Goal: Information Seeking & Learning: Learn about a topic

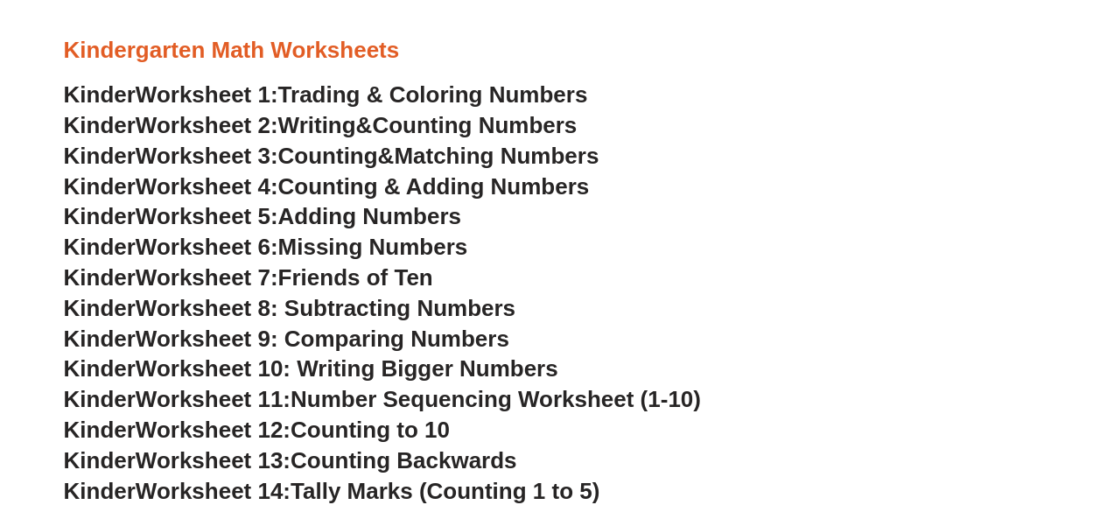
scroll to position [731, 0]
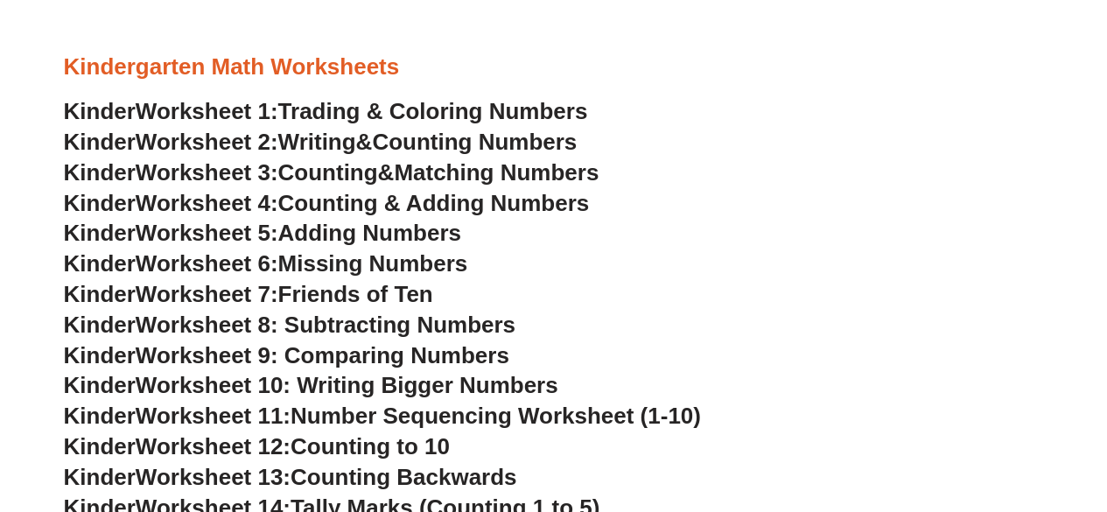
click at [354, 115] on span "Trading & Coloring Numbers" at bounding box center [433, 111] width 310 height 26
click at [356, 144] on span "Writing" at bounding box center [317, 142] width 78 height 26
click at [347, 171] on span "Counting" at bounding box center [328, 172] width 100 height 26
click at [469, 199] on span "Counting & Adding Numbers" at bounding box center [434, 203] width 312 height 26
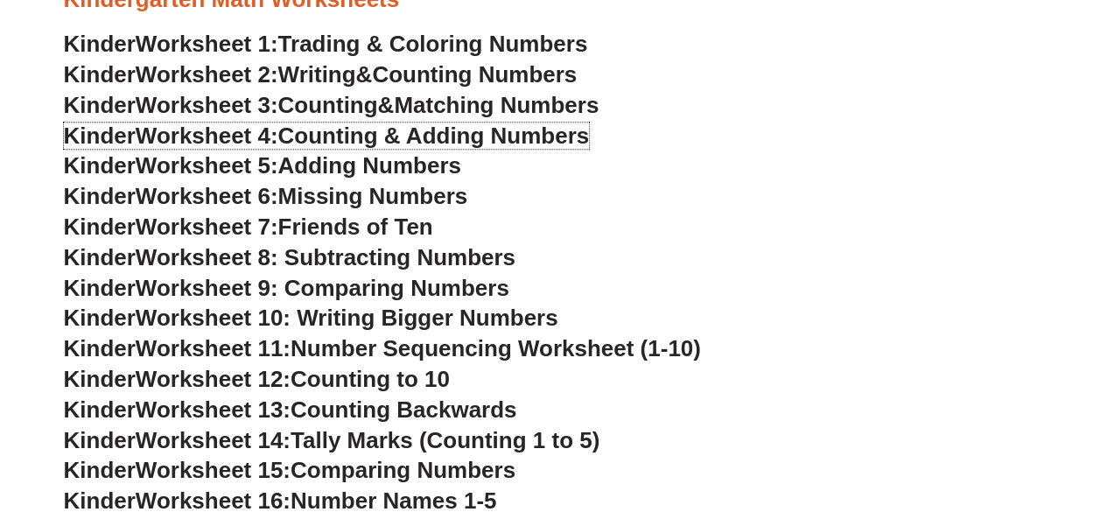
scroll to position [799, 0]
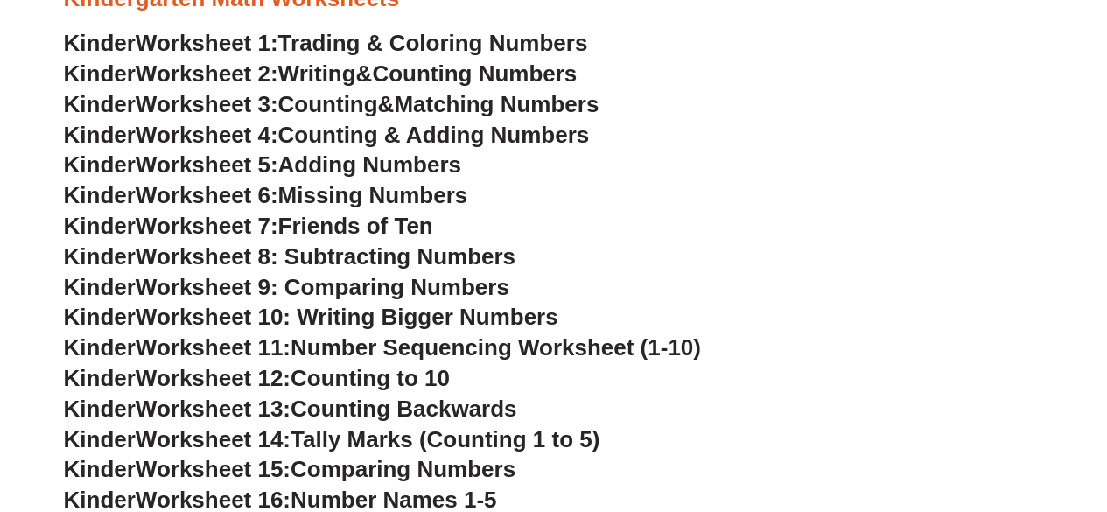
click at [397, 179] on h3 "Kinder Worksheet 5: Adding Numbers" at bounding box center [554, 166] width 980 height 30
click at [404, 190] on span "Missing Numbers" at bounding box center [373, 195] width 190 height 26
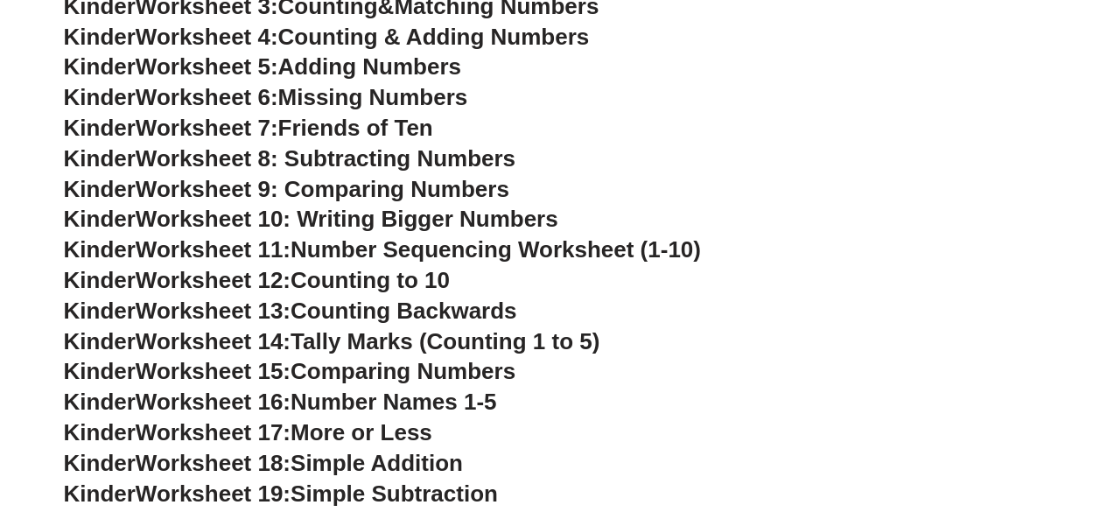
click at [370, 130] on span "Friends of Ten" at bounding box center [355, 128] width 155 height 26
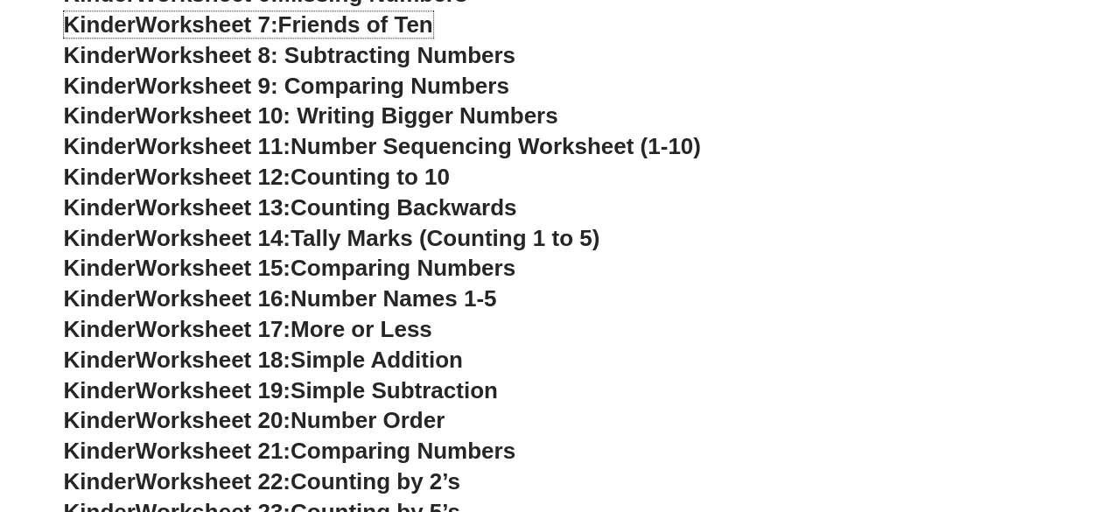
scroll to position [999, 0]
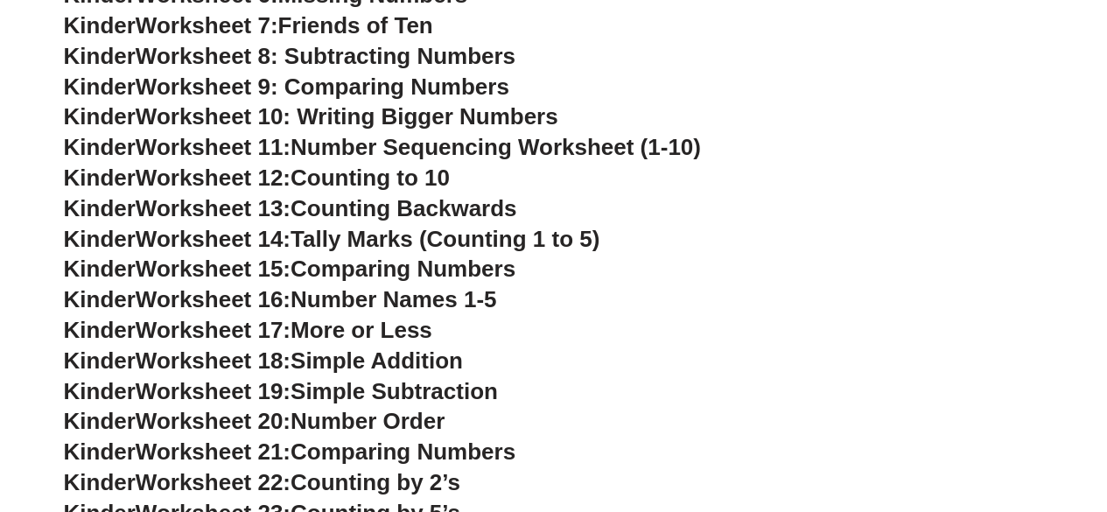
click at [372, 88] on span "Worksheet 9: Comparing Numbers" at bounding box center [323, 87] width 374 height 26
click at [411, 211] on span "Counting Backwards" at bounding box center [404, 208] width 226 height 26
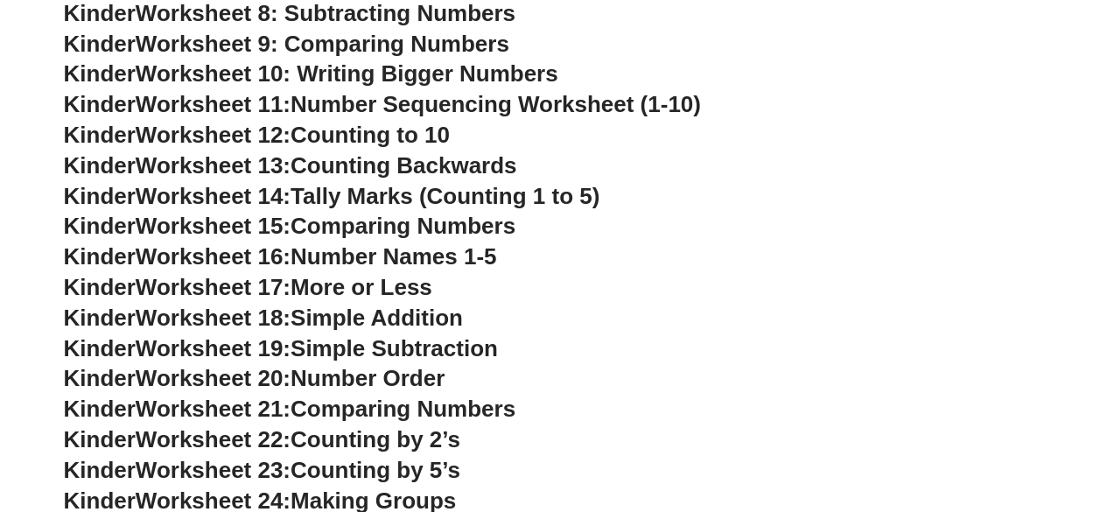
scroll to position [1044, 0]
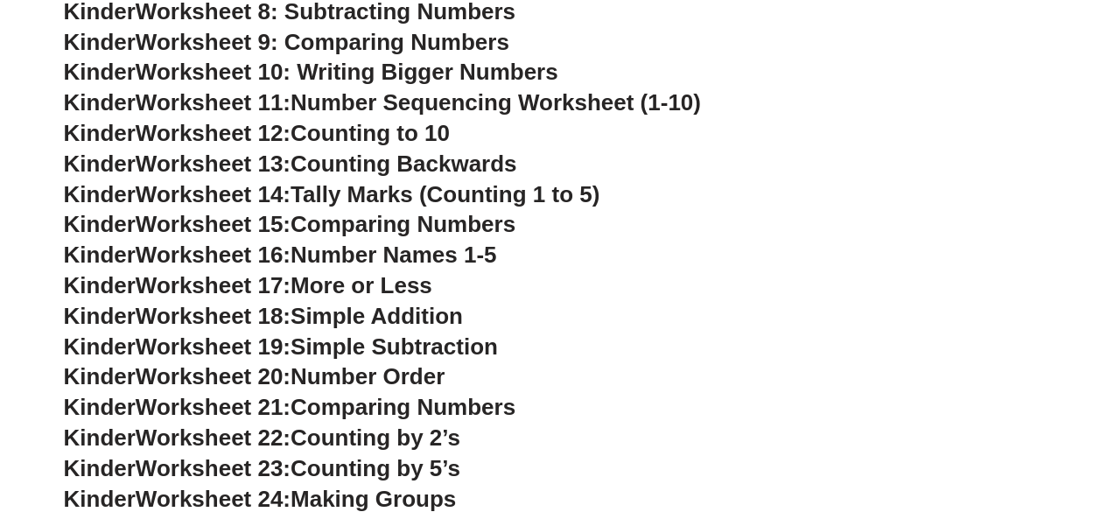
click at [368, 157] on span "Counting Backwards" at bounding box center [404, 164] width 226 height 26
click at [427, 157] on span "Counting Backwards" at bounding box center [404, 164] width 226 height 26
click at [322, 153] on span "Counting Backwards" at bounding box center [404, 164] width 226 height 26
click at [375, 186] on span "Tally Marks (Counting 1 to 5)" at bounding box center [445, 194] width 309 height 26
click at [376, 208] on h3 "Kinder Worksheet 14: Tally Marks (Counting 1 to 5)" at bounding box center [554, 195] width 980 height 30
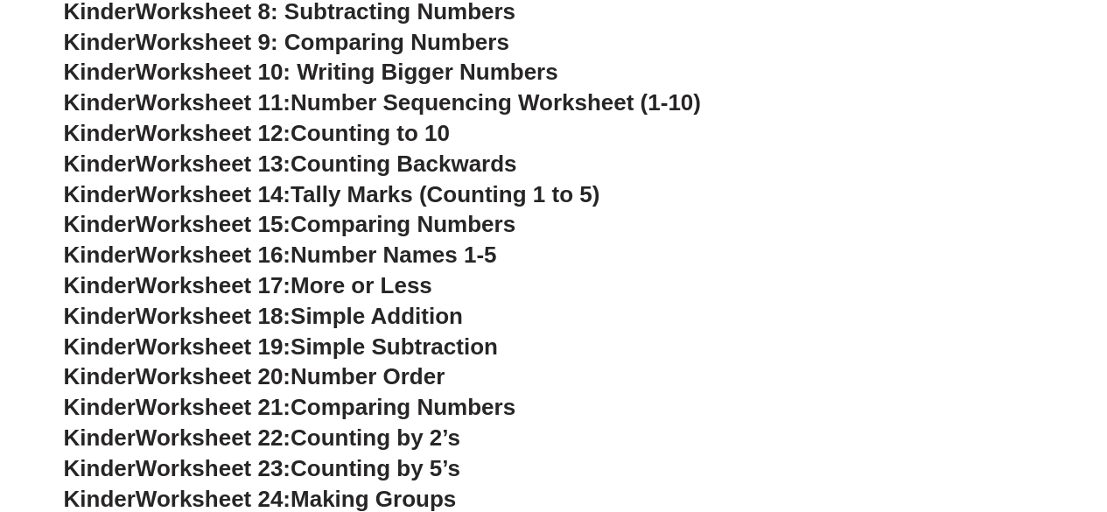
click at [243, 191] on span "Worksheet 14:" at bounding box center [213, 194] width 155 height 26
click at [326, 186] on span "Tally Marks (Counting 1 to 5)" at bounding box center [445, 194] width 309 height 26
click at [539, 216] on h3 "Kinder Worksheet 15: Comparing Numbers" at bounding box center [554, 225] width 980 height 30
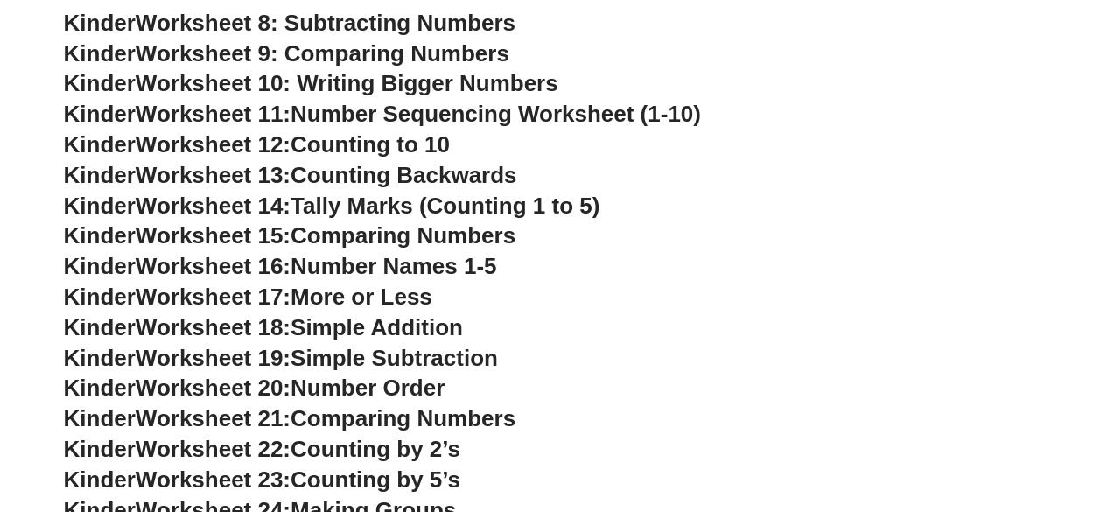
scroll to position [1032, 0]
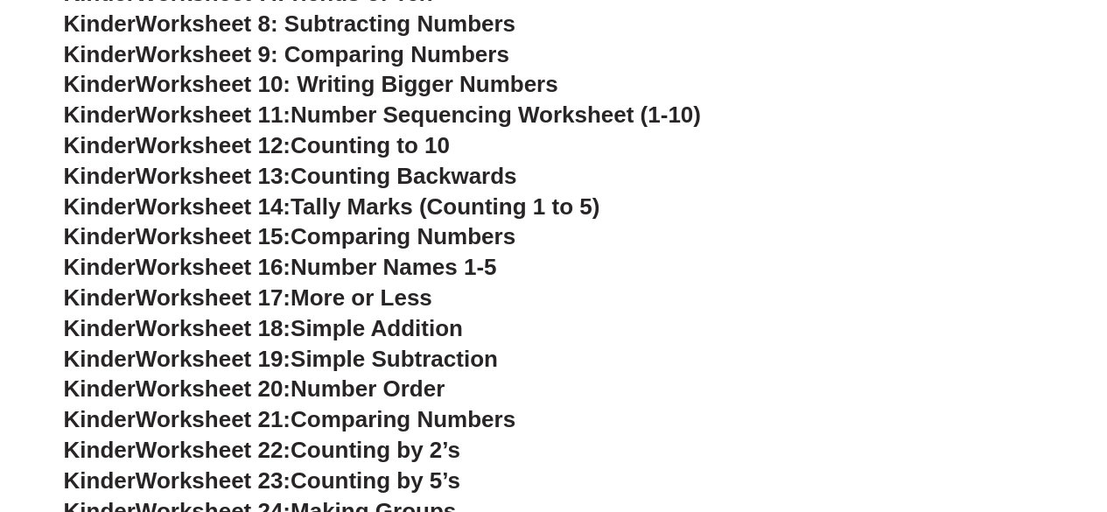
click at [344, 84] on span "Worksheet 10: Writing Bigger Numbers" at bounding box center [347, 84] width 423 height 26
click at [456, 181] on span "Counting Backwards" at bounding box center [404, 176] width 226 height 26
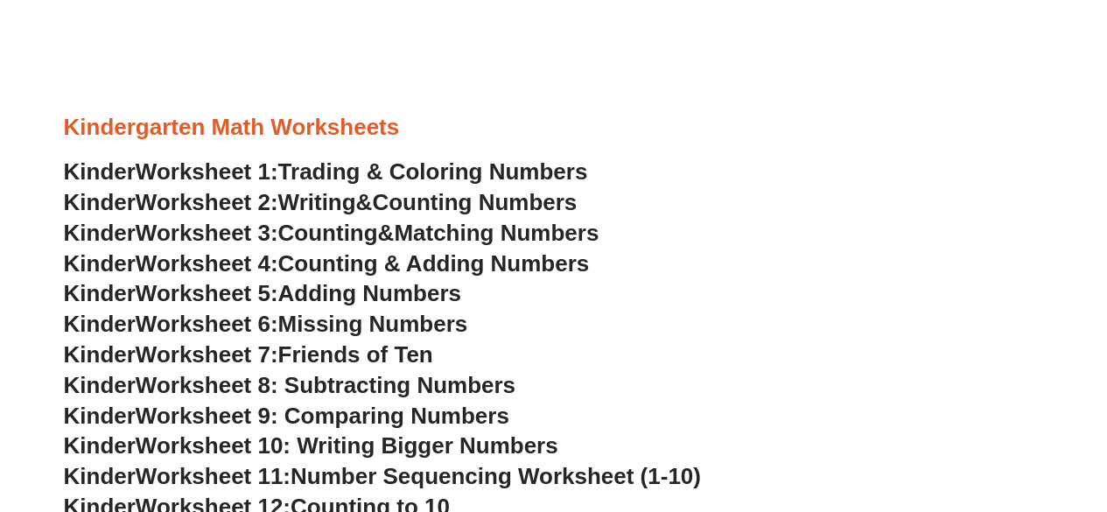
scroll to position [876, 0]
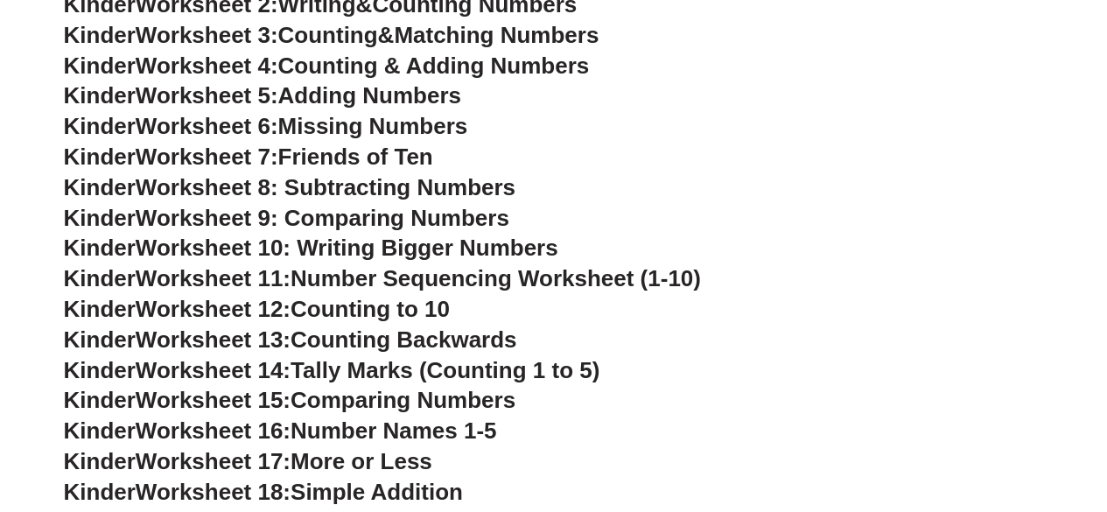
click at [368, 372] on span "Tally Marks (Counting 1 to 5)" at bounding box center [445, 370] width 309 height 26
click at [763, 246] on h3 "Kinder Worksheet 10: Writing Bigger Numbers" at bounding box center [554, 249] width 980 height 30
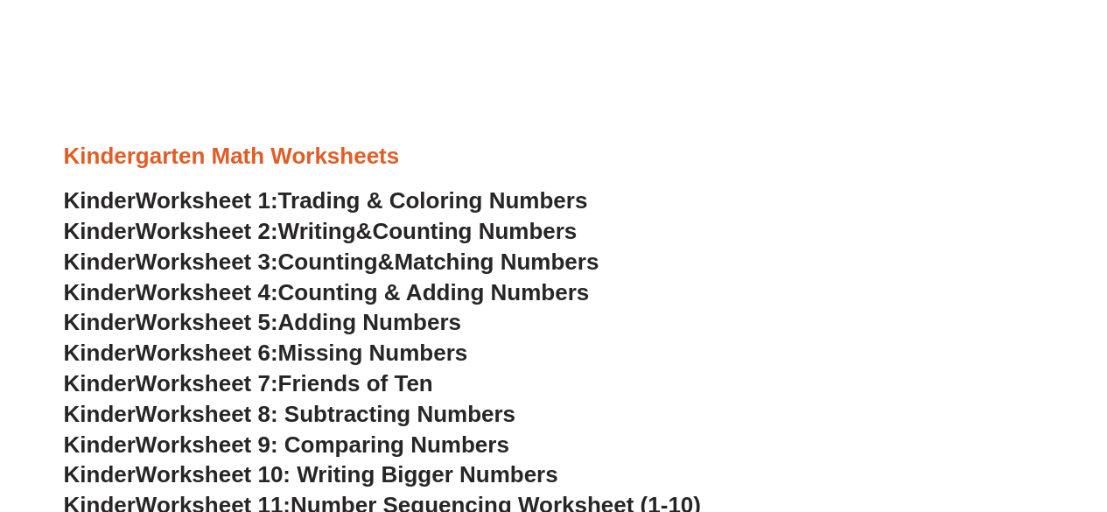
scroll to position [650, 0]
click at [403, 347] on span "Missing Numbers" at bounding box center [373, 352] width 190 height 26
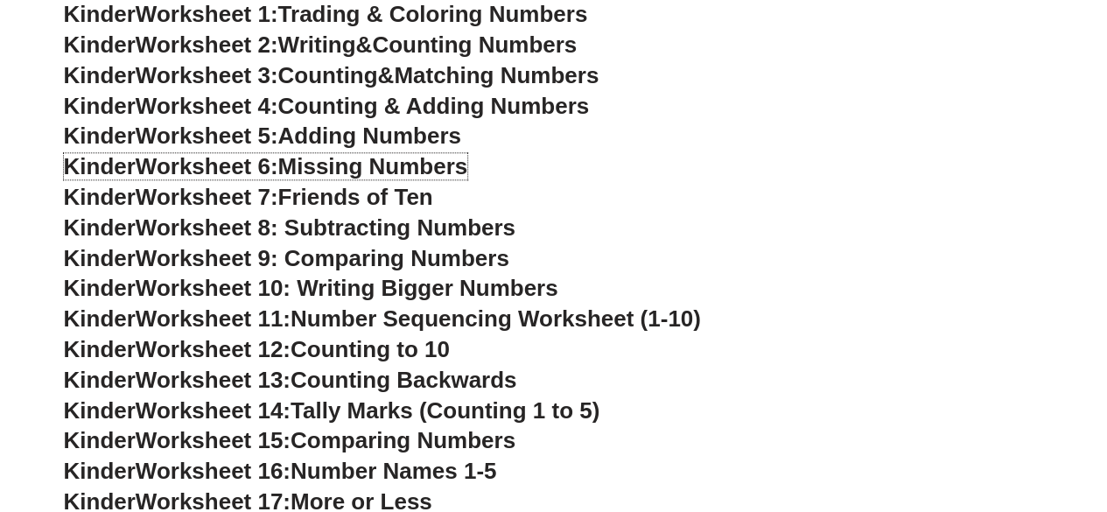
scroll to position [837, 0]
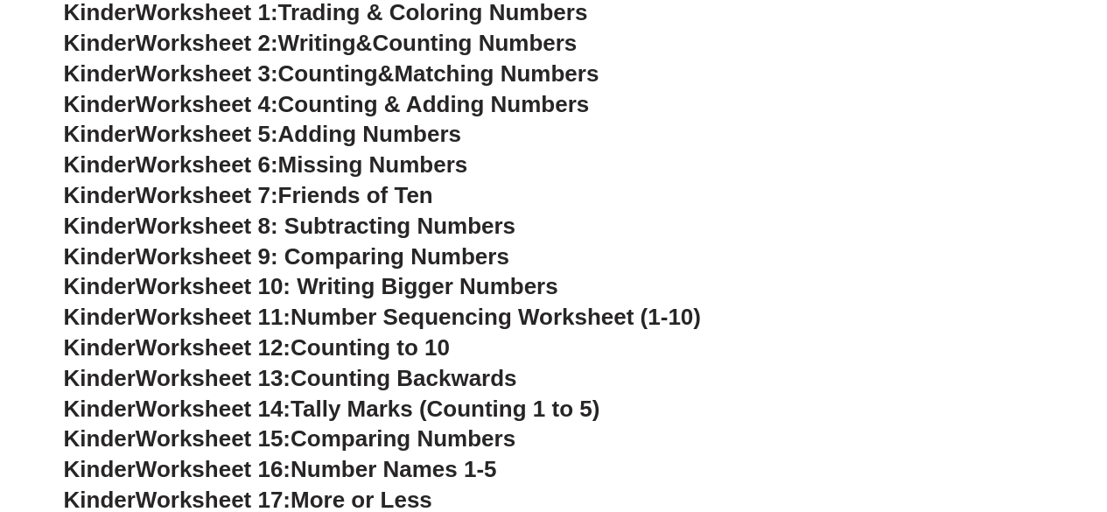
click at [377, 130] on span "Adding Numbers" at bounding box center [369, 134] width 183 height 26
